Goal: Task Accomplishment & Management: Complete application form

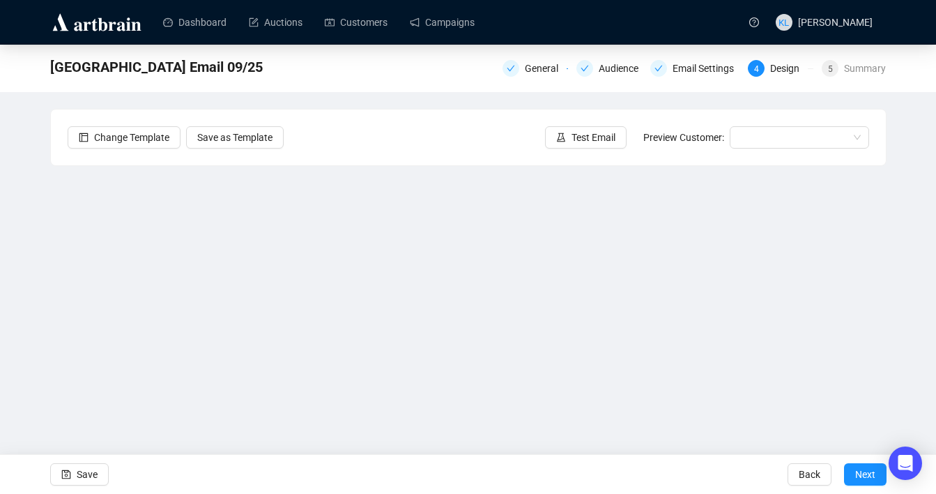
scroll to position [25, 0]
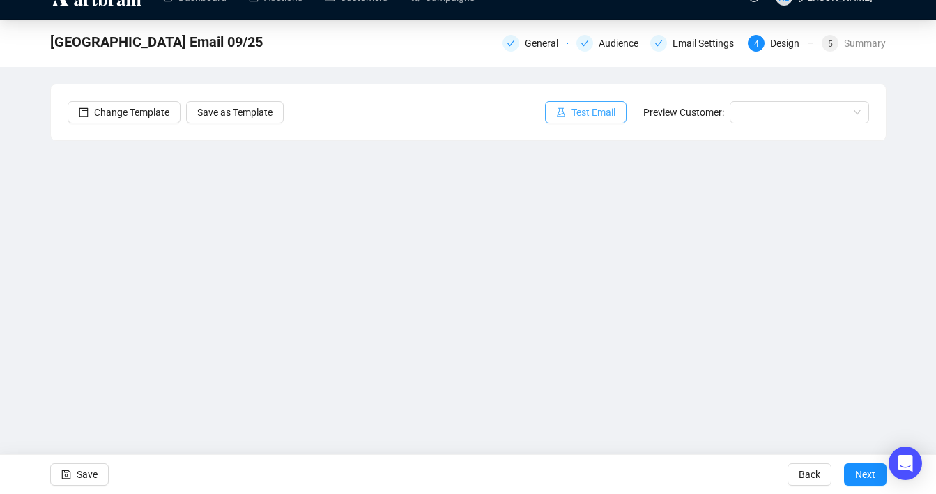
click at [558, 116] on icon "experiment" at bounding box center [561, 112] width 10 height 10
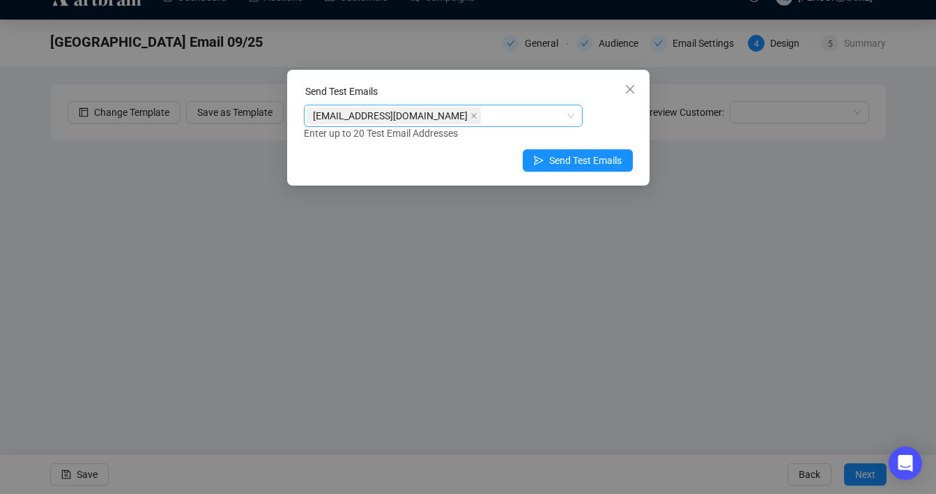
click at [484, 119] on input "search" at bounding box center [485, 115] width 3 height 17
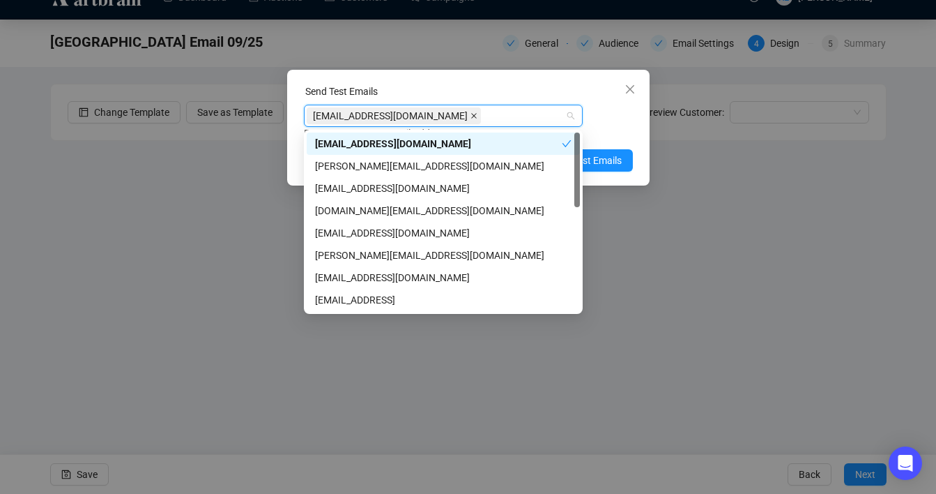
click at [471, 117] on icon "close" at bounding box center [474, 115] width 7 height 7
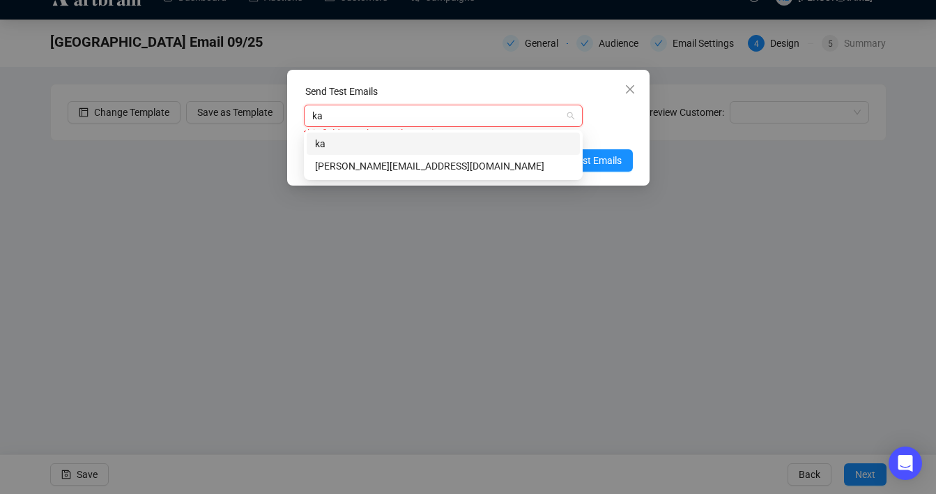
type input "kat"
click at [392, 166] on div "[PERSON_NAME][EMAIL_ADDRESS][DOMAIN_NAME]" at bounding box center [443, 165] width 257 height 15
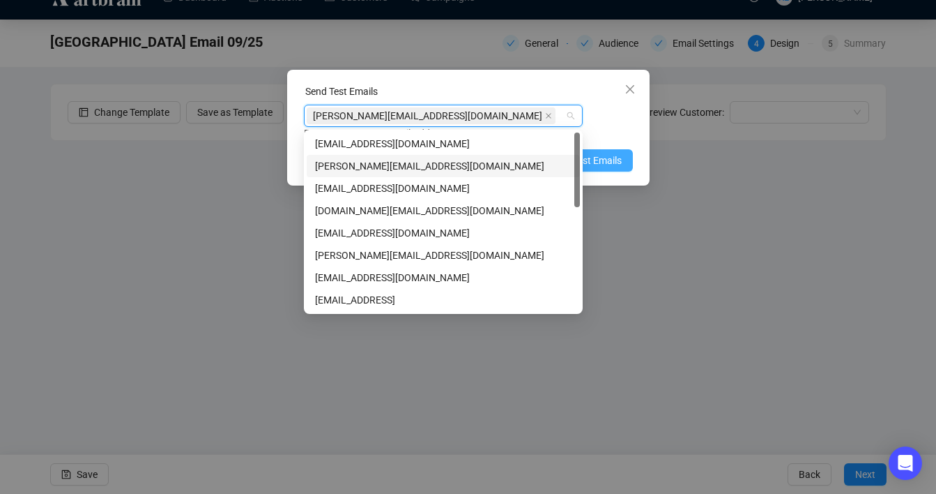
click at [609, 156] on span "Send Test Emails" at bounding box center [585, 160] width 73 height 15
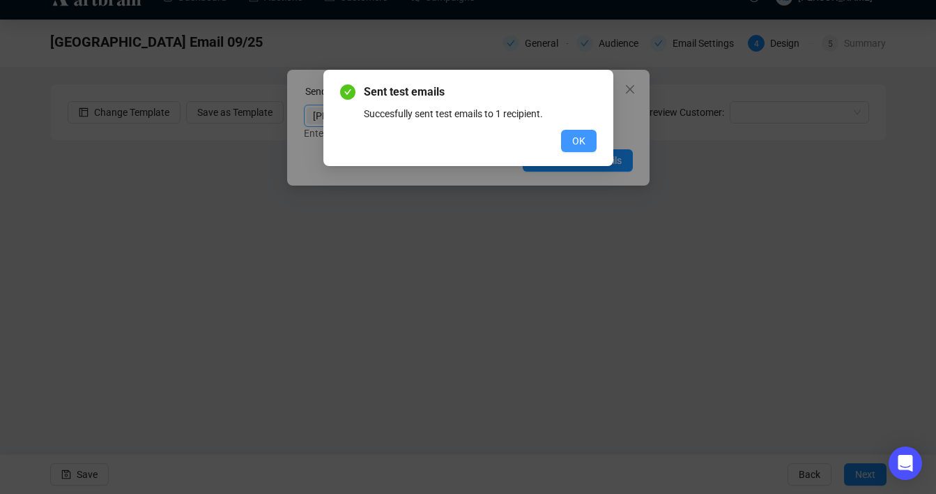
click at [564, 150] on button "OK" at bounding box center [579, 141] width 36 height 22
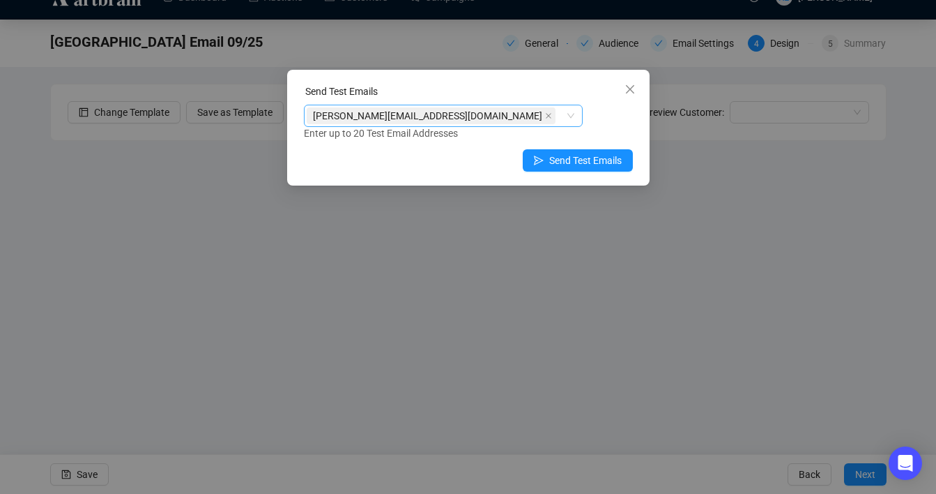
click at [642, 86] on div "Send Test Emails [PERSON_NAME][EMAIL_ADDRESS][DOMAIN_NAME] Enter up to 20 Test …" at bounding box center [468, 128] width 363 height 116
click at [625, 94] on icon "close" at bounding box center [630, 89] width 11 height 11
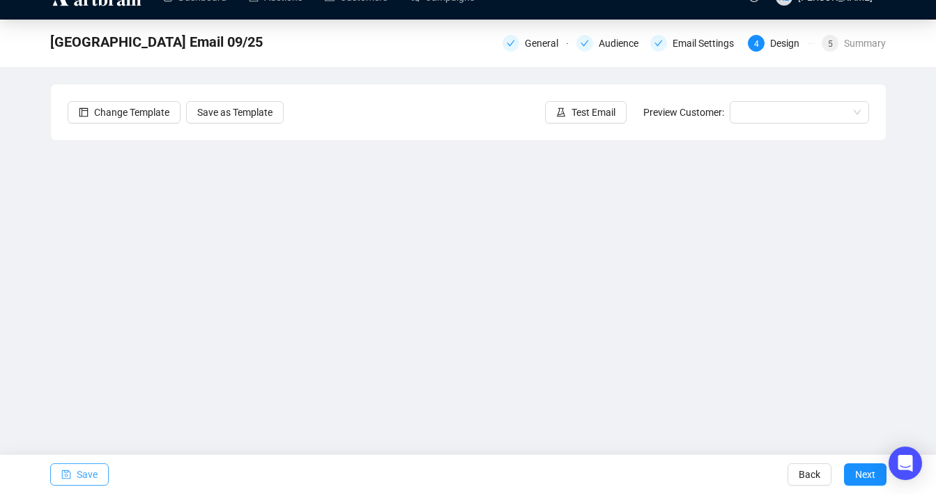
click at [99, 474] on button "Save" at bounding box center [79, 474] width 59 height 22
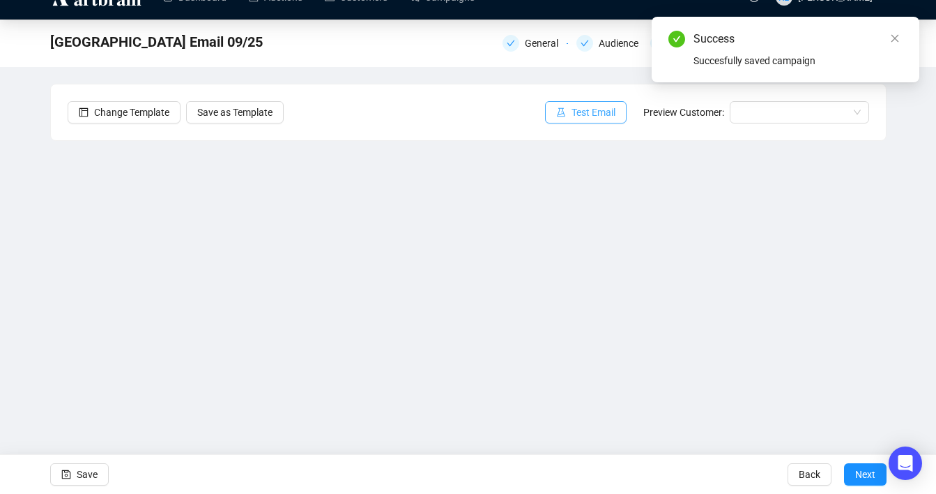
click at [598, 118] on span "Test Email" at bounding box center [594, 112] width 44 height 15
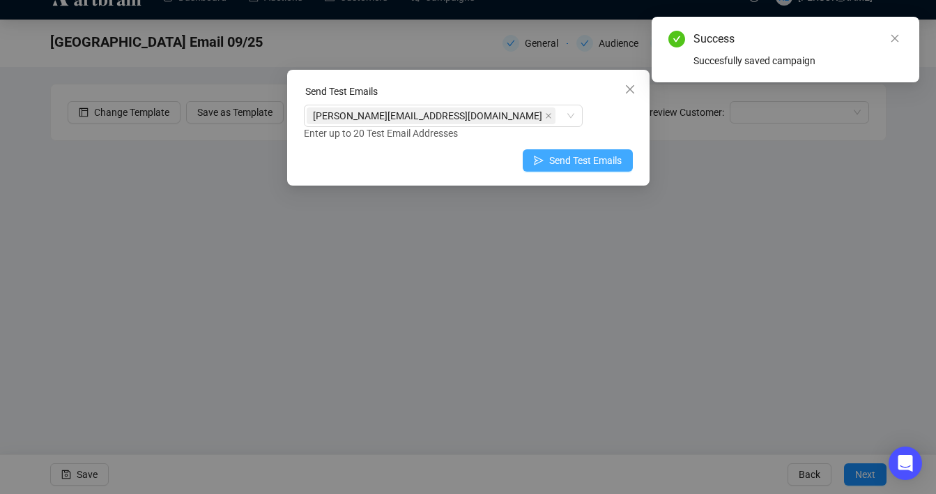
click at [534, 162] on icon "send" at bounding box center [539, 160] width 10 height 10
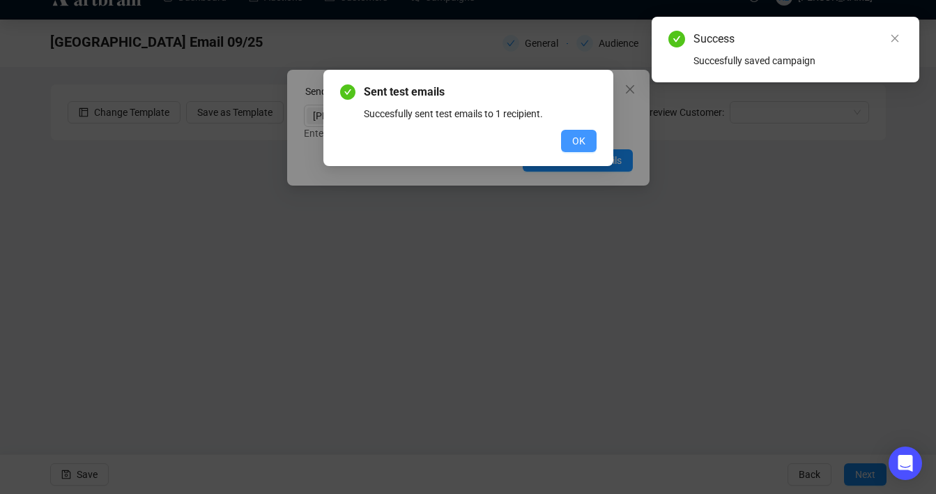
click at [573, 139] on span "OK" at bounding box center [578, 140] width 13 height 15
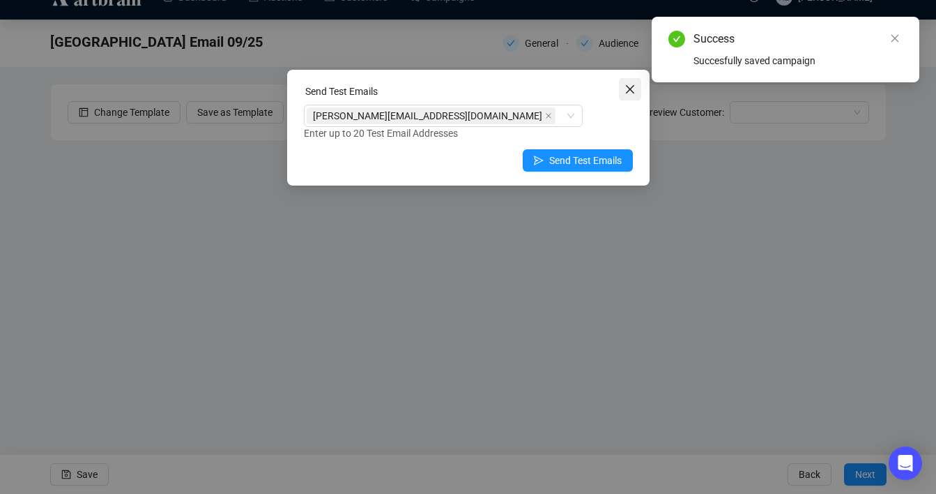
click at [635, 89] on icon "close" at bounding box center [630, 89] width 11 height 11
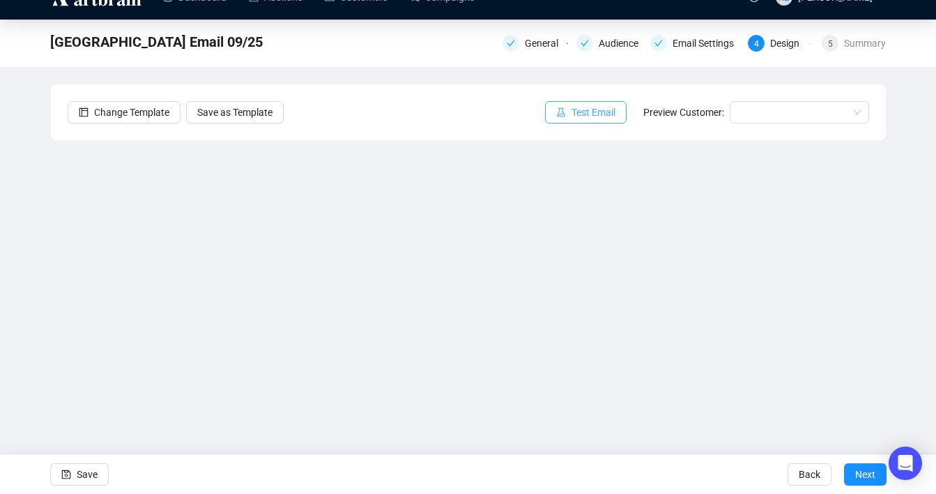
click at [572, 119] on span "Test Email" at bounding box center [594, 112] width 44 height 15
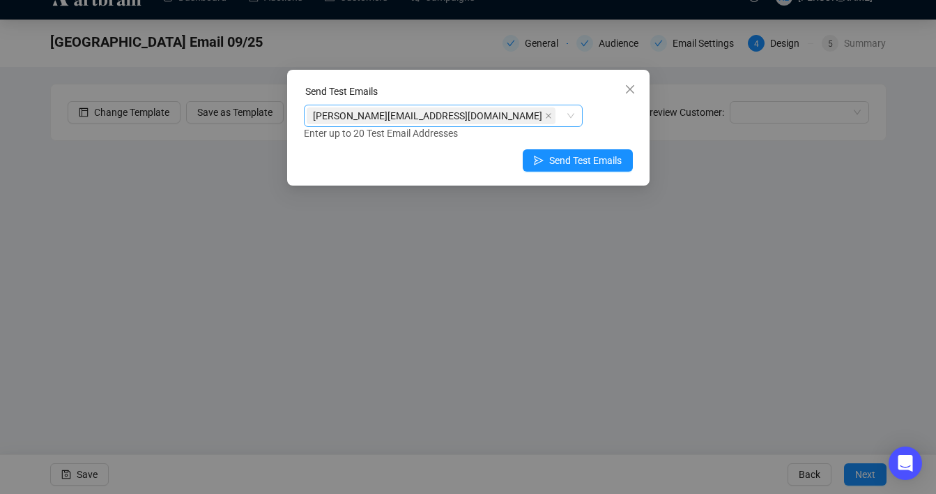
click at [569, 119] on div "[PERSON_NAME][EMAIL_ADDRESS][DOMAIN_NAME]" at bounding box center [443, 116] width 279 height 22
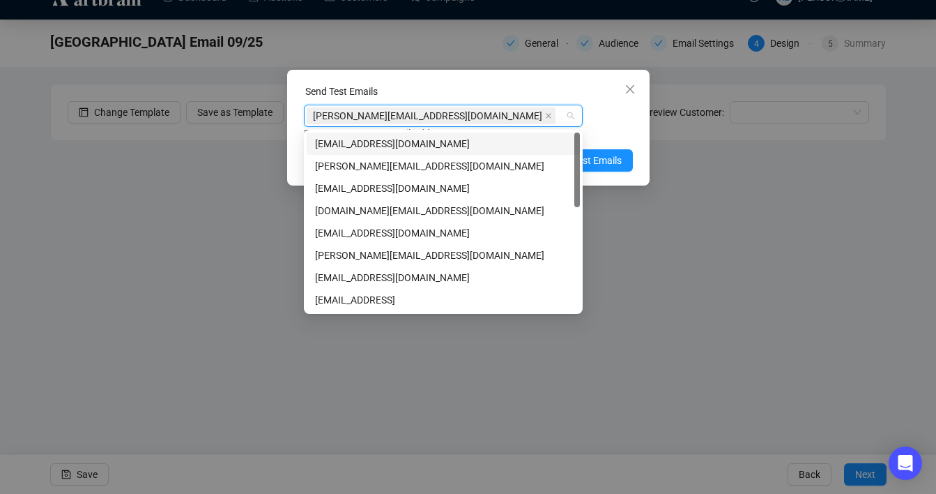
click at [500, 151] on div "[EMAIL_ADDRESS][DOMAIN_NAME]" at bounding box center [443, 143] width 257 height 15
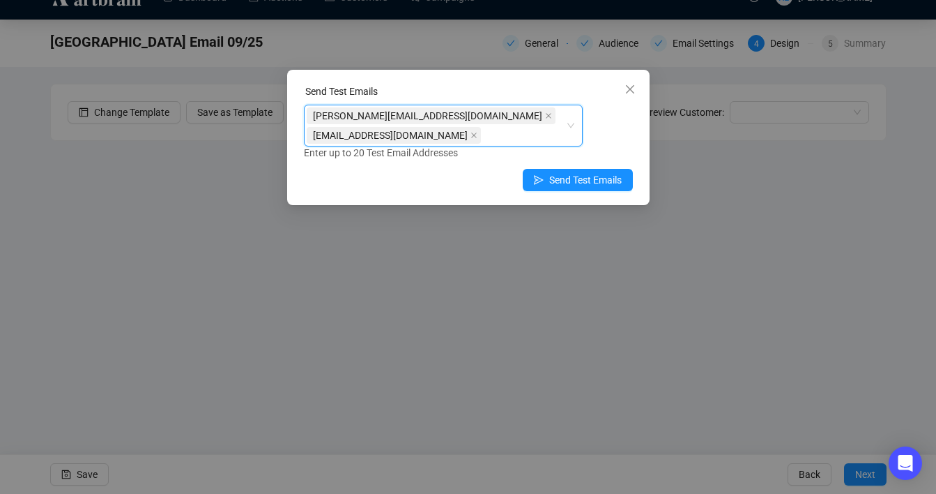
click at [438, 119] on span "[PERSON_NAME][EMAIL_ADDRESS][DOMAIN_NAME]" at bounding box center [431, 115] width 249 height 17
click at [545, 117] on icon "close" at bounding box center [548, 115] width 7 height 7
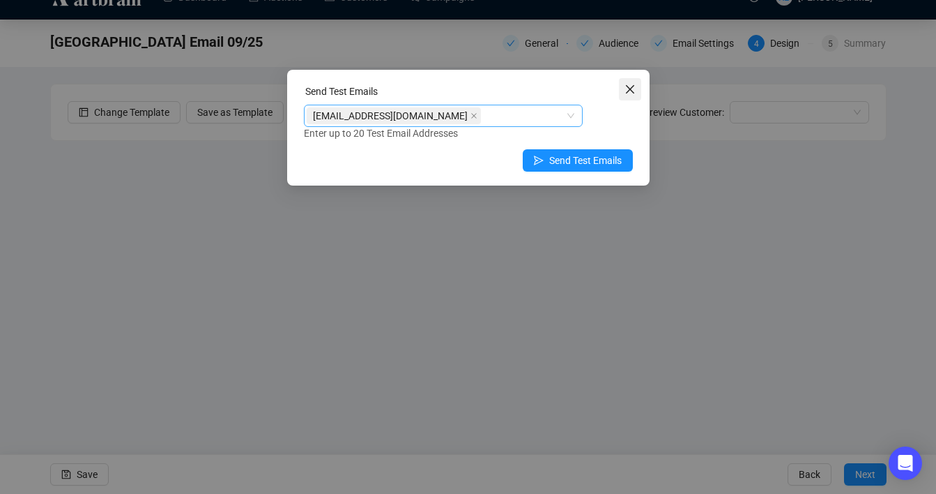
click at [636, 89] on span "Close" at bounding box center [630, 89] width 22 height 11
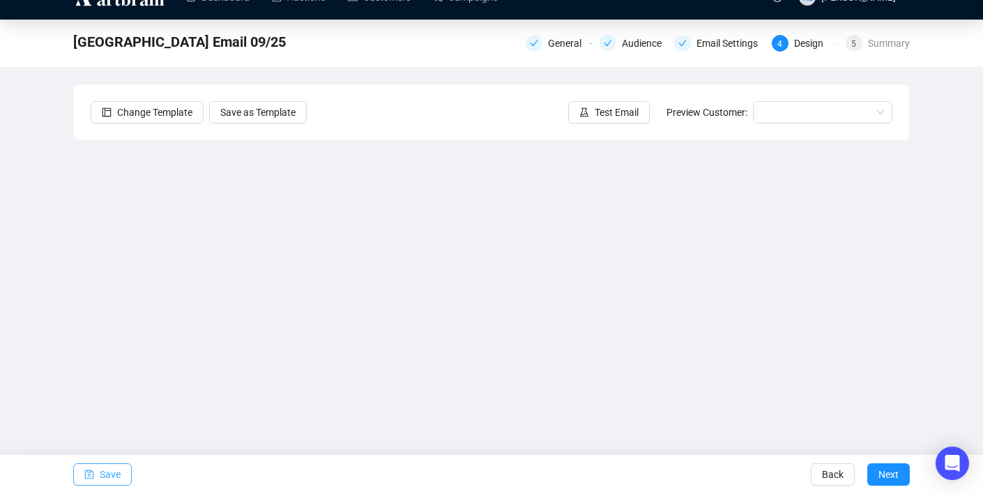
click at [100, 485] on span "Save" at bounding box center [110, 474] width 21 height 39
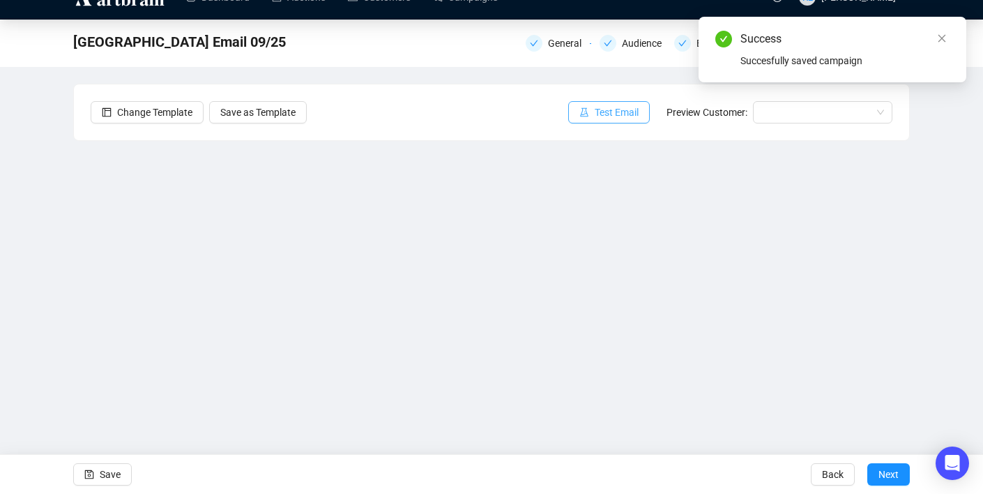
click at [570, 113] on button "Test Email" at bounding box center [609, 112] width 82 height 22
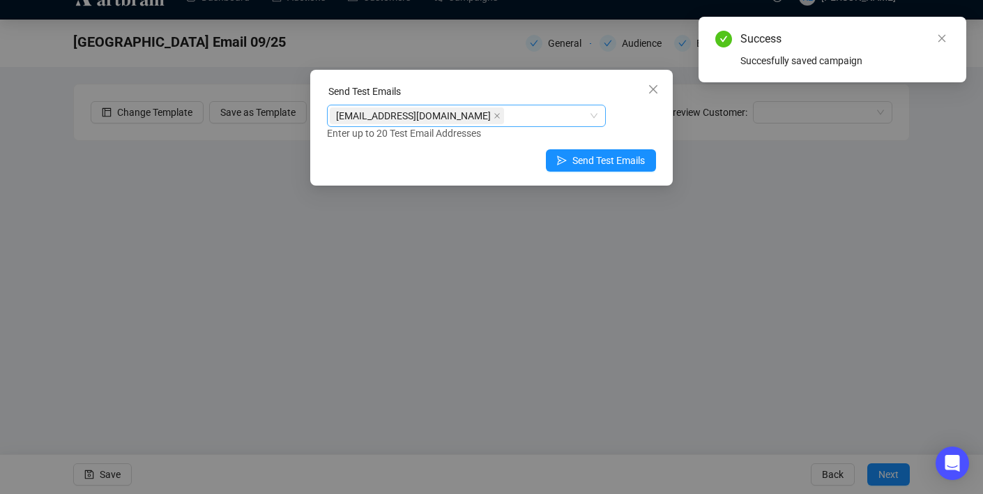
click at [537, 111] on div "[EMAIL_ADDRESS][DOMAIN_NAME]" at bounding box center [459, 116] width 259 height 20
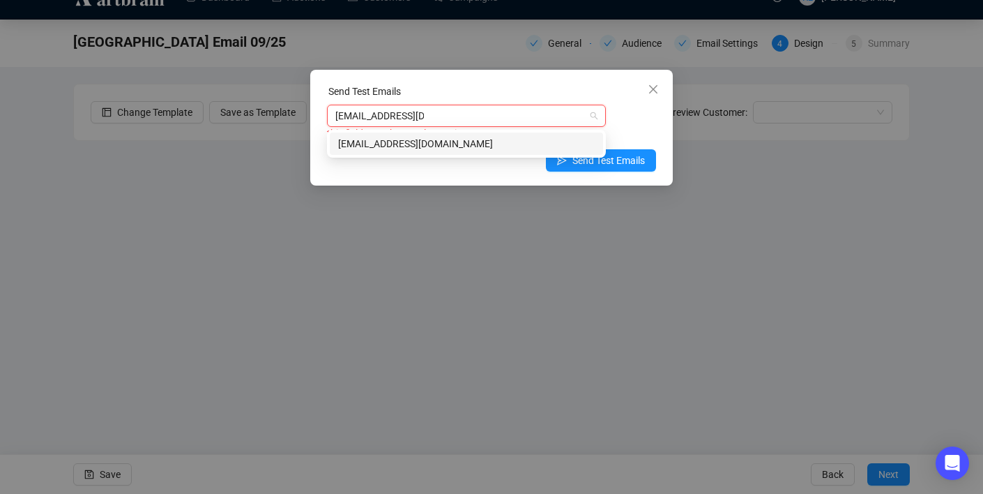
type input "[EMAIL_ADDRESS][DOMAIN_NAME]"
click at [519, 139] on div "[EMAIL_ADDRESS][DOMAIN_NAME]" at bounding box center [466, 143] width 257 height 15
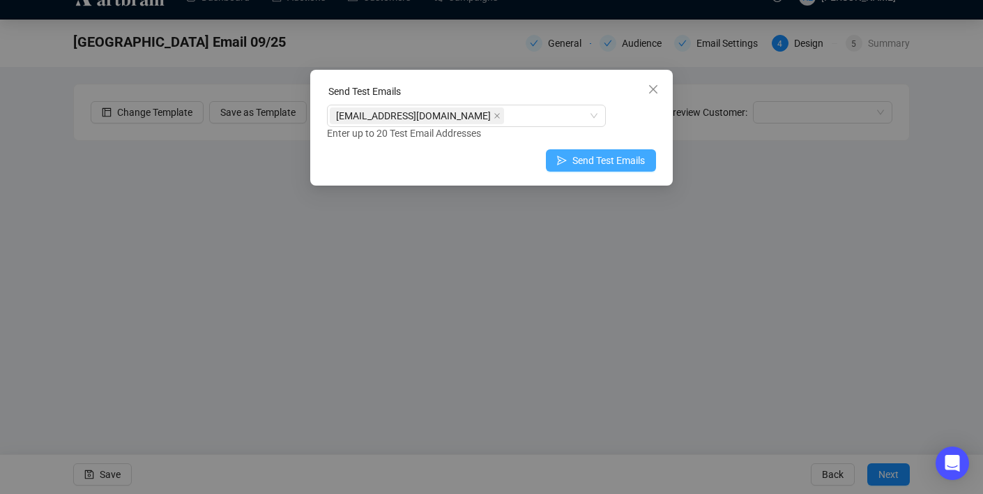
click at [616, 159] on span "Send Test Emails" at bounding box center [608, 160] width 73 height 15
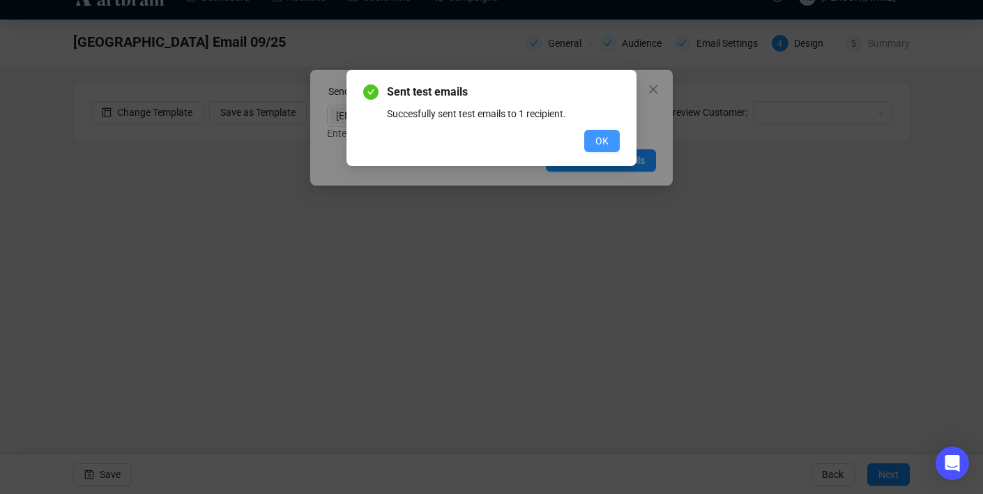
click at [598, 138] on span "OK" at bounding box center [601, 140] width 13 height 15
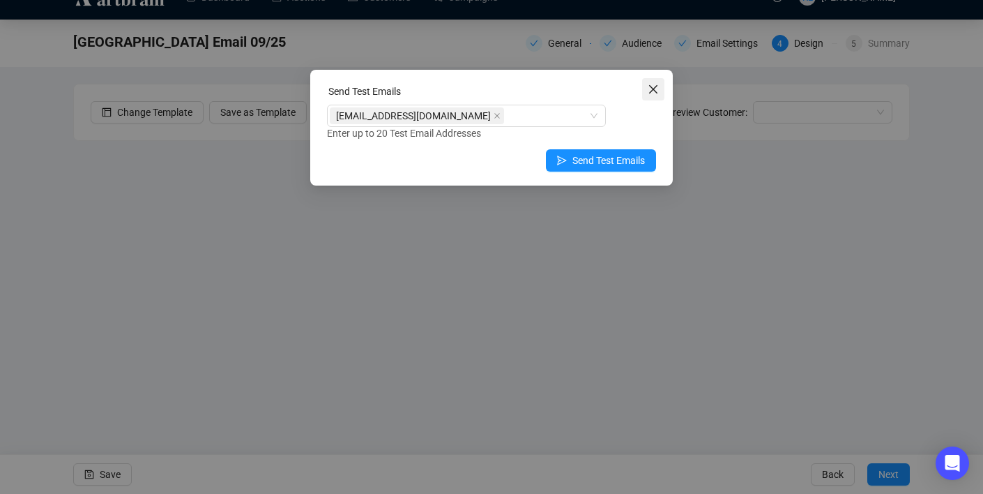
click at [650, 92] on icon "close" at bounding box center [653, 89] width 8 height 8
